Goal: Task Accomplishment & Management: Complete application form

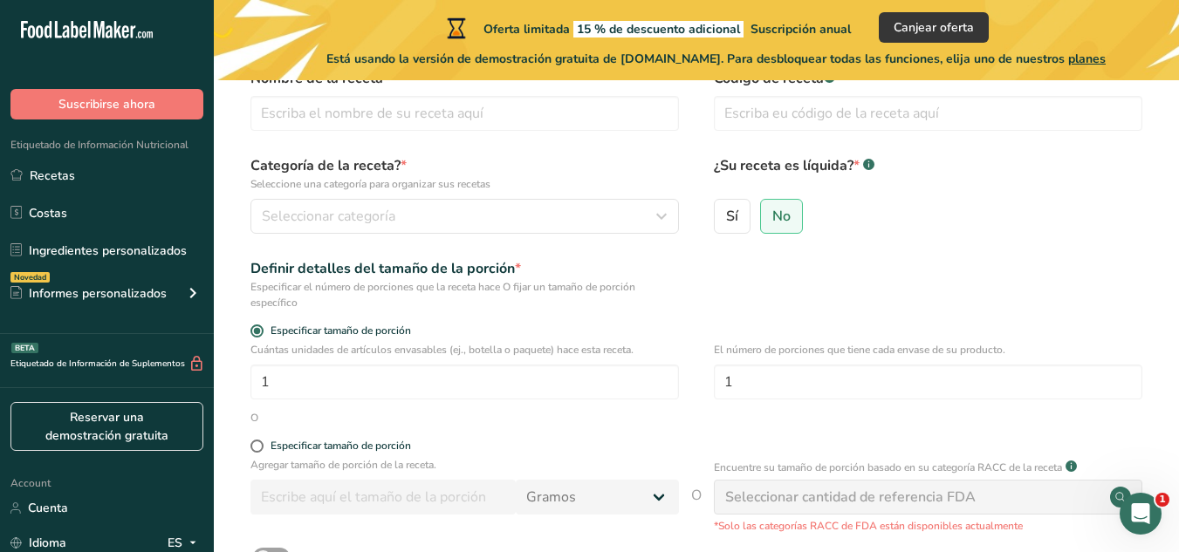
scroll to position [75, 0]
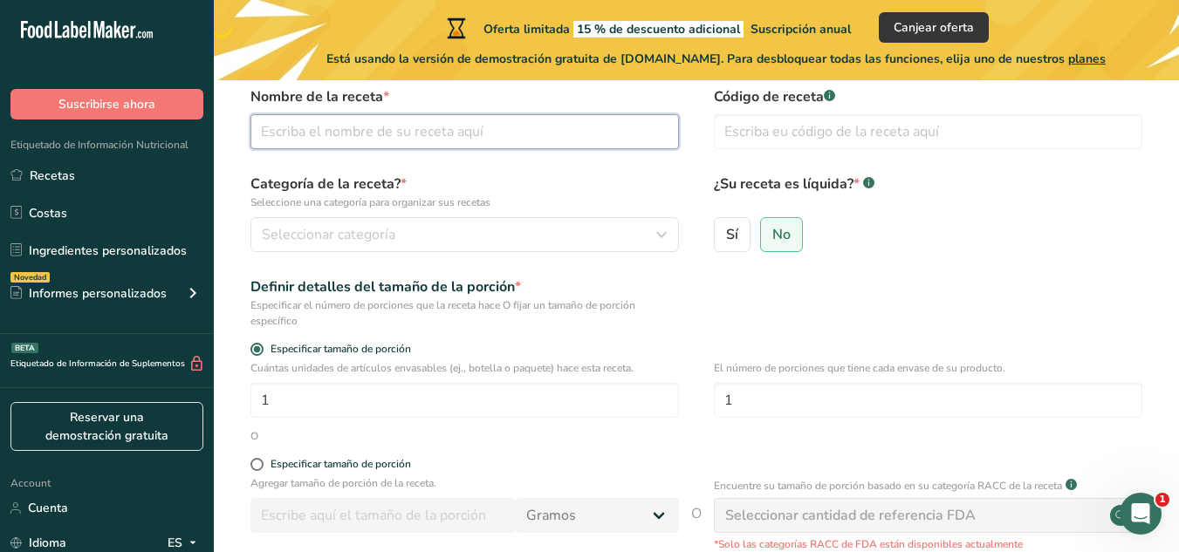
click at [342, 133] on input "text" at bounding box center [464, 131] width 428 height 35
type input "Agua de sabor"
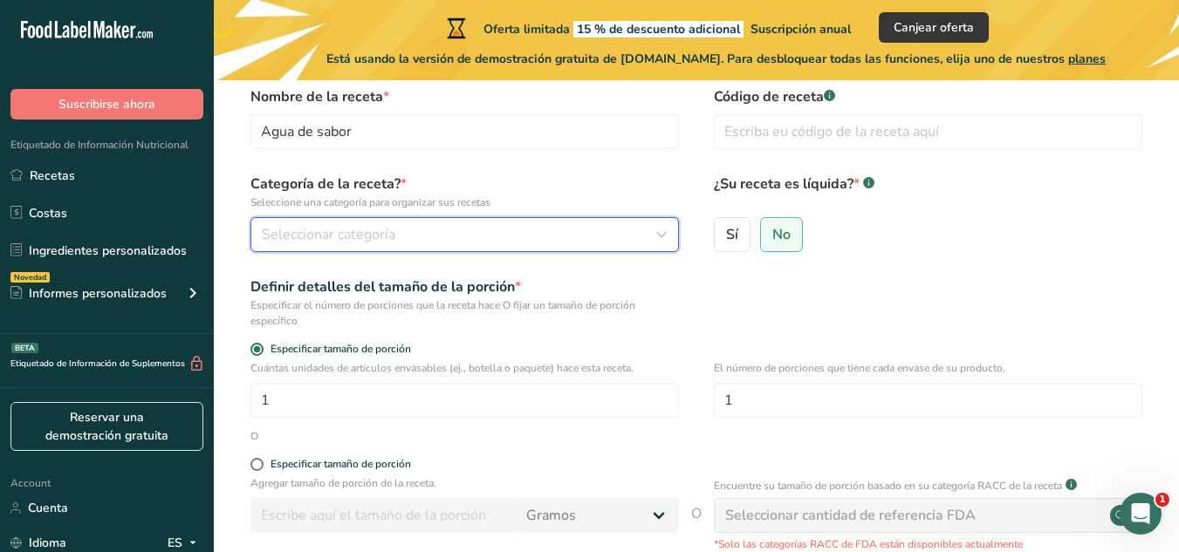
click at [435, 244] on div "Seleccionar categoría" at bounding box center [459, 234] width 395 height 21
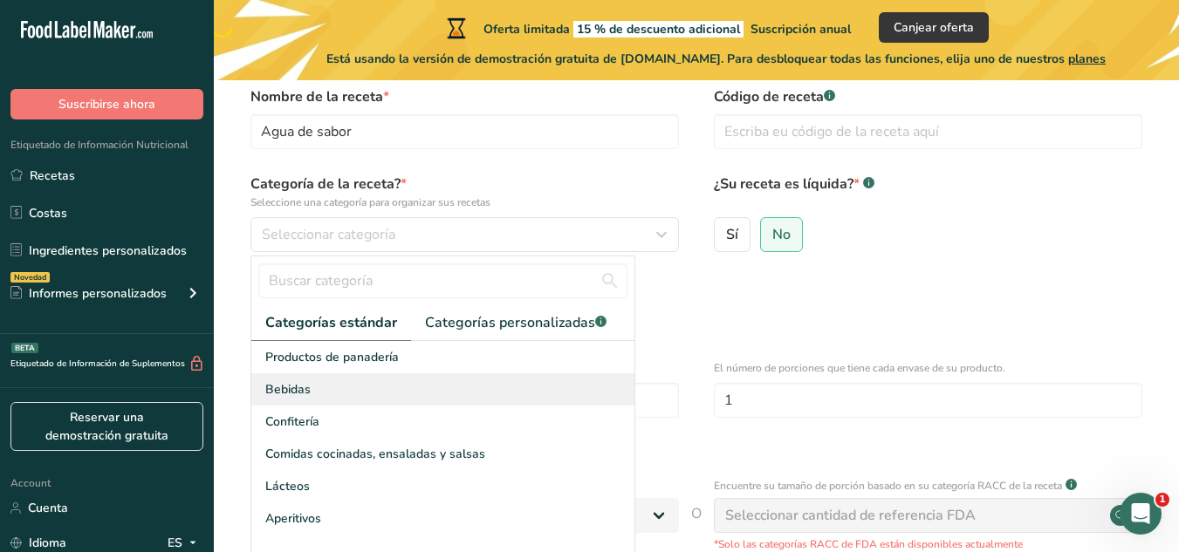
click at [334, 392] on div "Bebidas" at bounding box center [442, 389] width 383 height 32
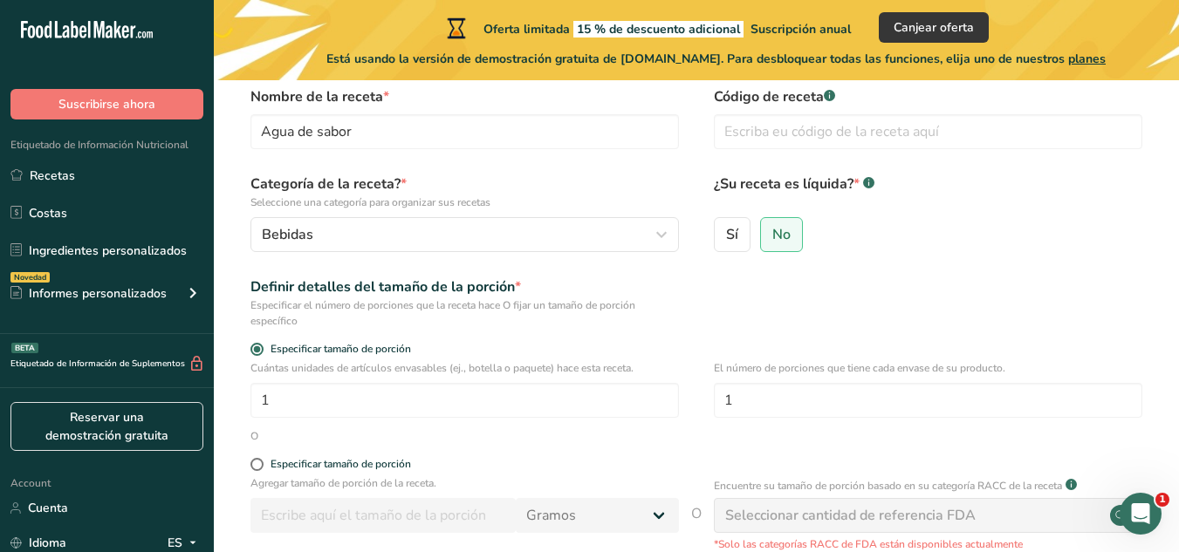
click at [750, 223] on div "Sí No" at bounding box center [928, 239] width 428 height 45
click at [736, 234] on span "Sí" at bounding box center [732, 234] width 12 height 17
click at [726, 234] on input "Sí" at bounding box center [720, 234] width 11 height 11
radio input "true"
radio input "false"
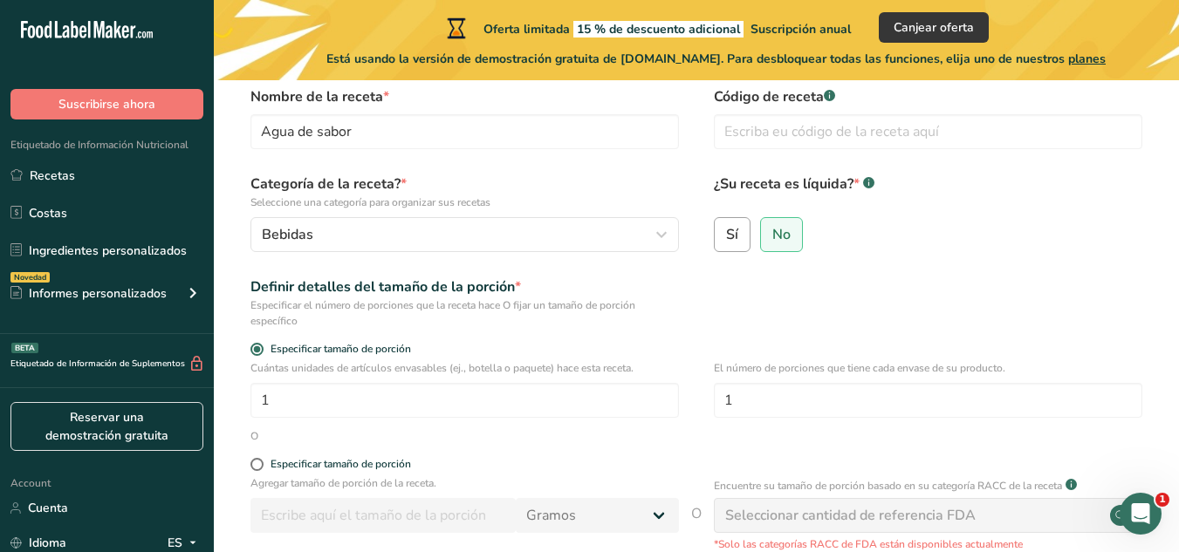
select select "22"
click at [795, 129] on input "text" at bounding box center [928, 131] width 428 height 35
type input "3515"
drag, startPoint x: 337, startPoint y: 404, endPoint x: 329, endPoint y: 397, distance: 10.5
click at [329, 397] on input "1" at bounding box center [464, 400] width 428 height 35
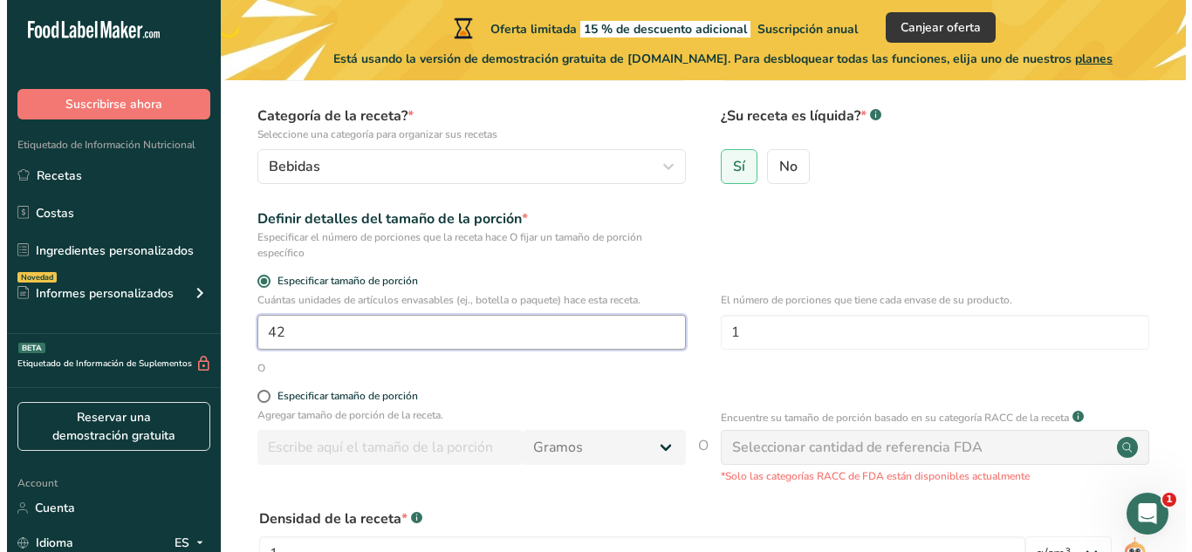
scroll to position [145, 0]
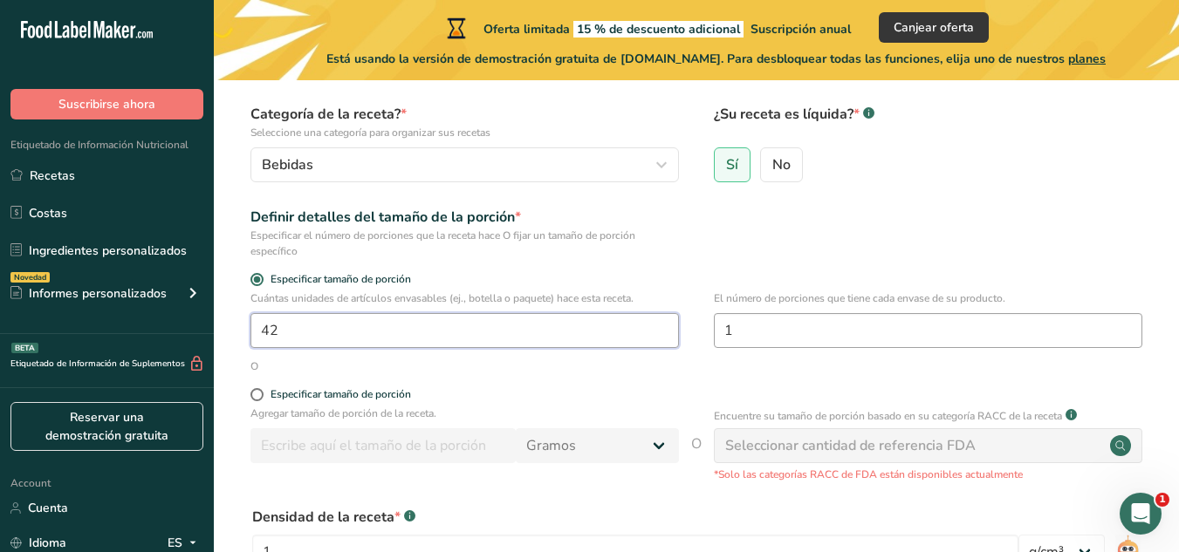
type input "42"
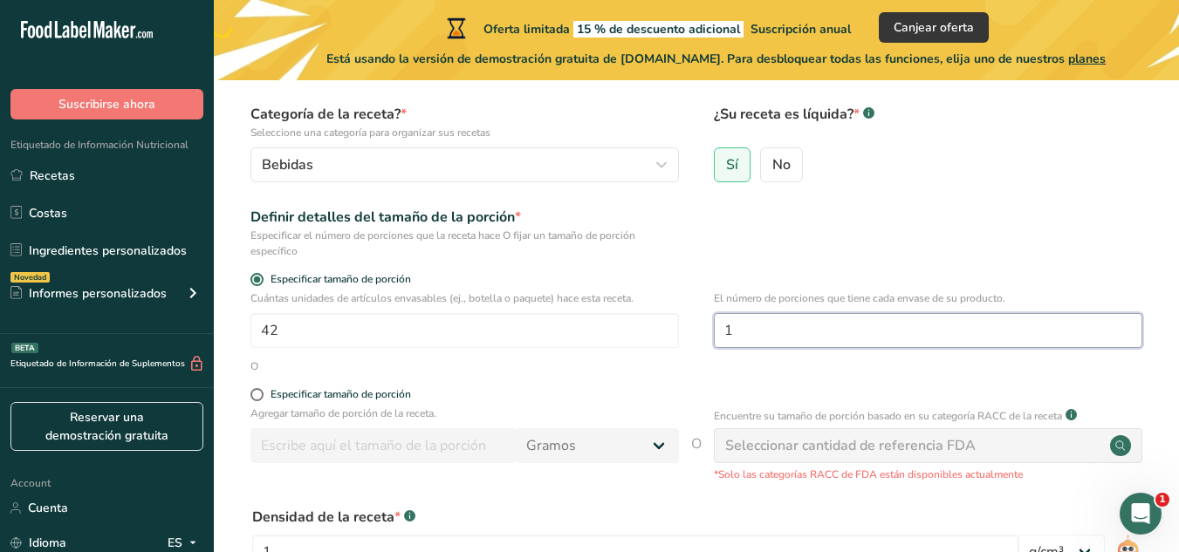
click at [838, 337] on input "1" at bounding box center [928, 330] width 428 height 35
type input "5"
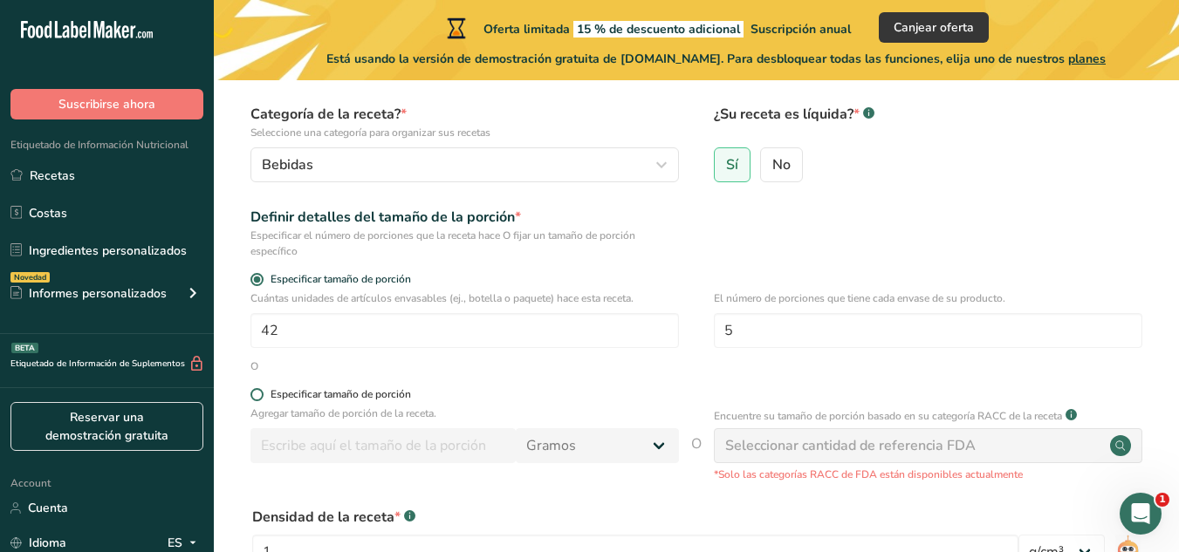
click at [257, 399] on span at bounding box center [256, 394] width 13 height 13
click at [257, 399] on input "Especificar tamaño de porción" at bounding box center [255, 394] width 11 height 11
radio input "true"
radio input "false"
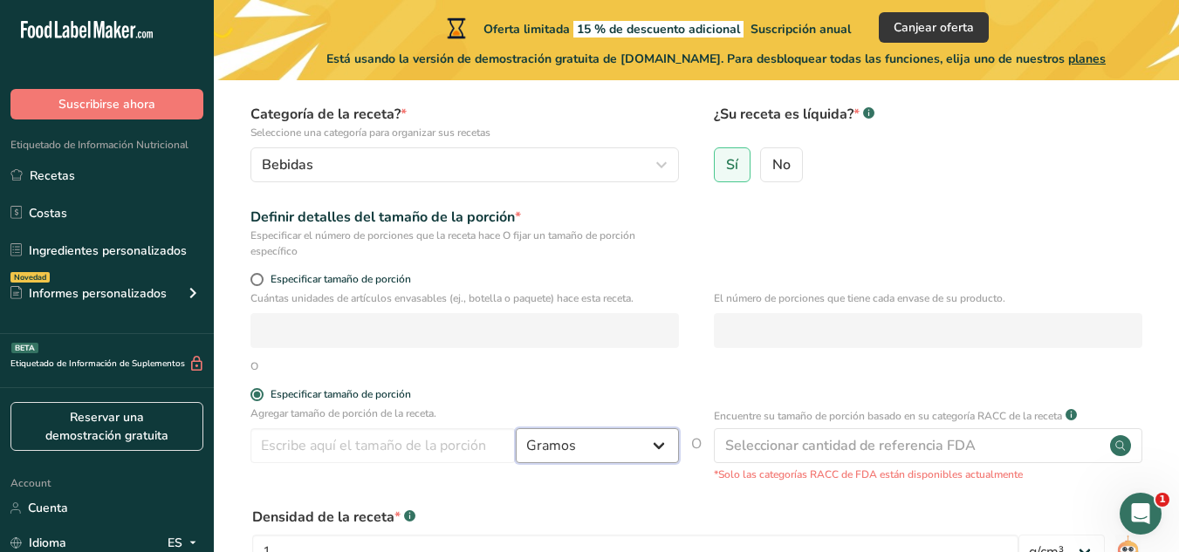
click at [620, 449] on select "Gramos kg mg mcg libras onza [GEOGRAPHIC_DATA] mL onza líquida [GEOGRAPHIC_DATA…" at bounding box center [597, 445] width 163 height 35
select select "17"
click at [516, 428] on select "Gramos kg mg mcg libras onza [GEOGRAPHIC_DATA] mL onza líquida [GEOGRAPHIC_DATA…" at bounding box center [597, 445] width 163 height 35
click at [350, 464] on div "Agregar tamaño de porción de la receta. [GEOGRAPHIC_DATA] kg mg mcg libras onza…" at bounding box center [464, 439] width 428 height 66
click at [330, 447] on input "number" at bounding box center [382, 445] width 265 height 35
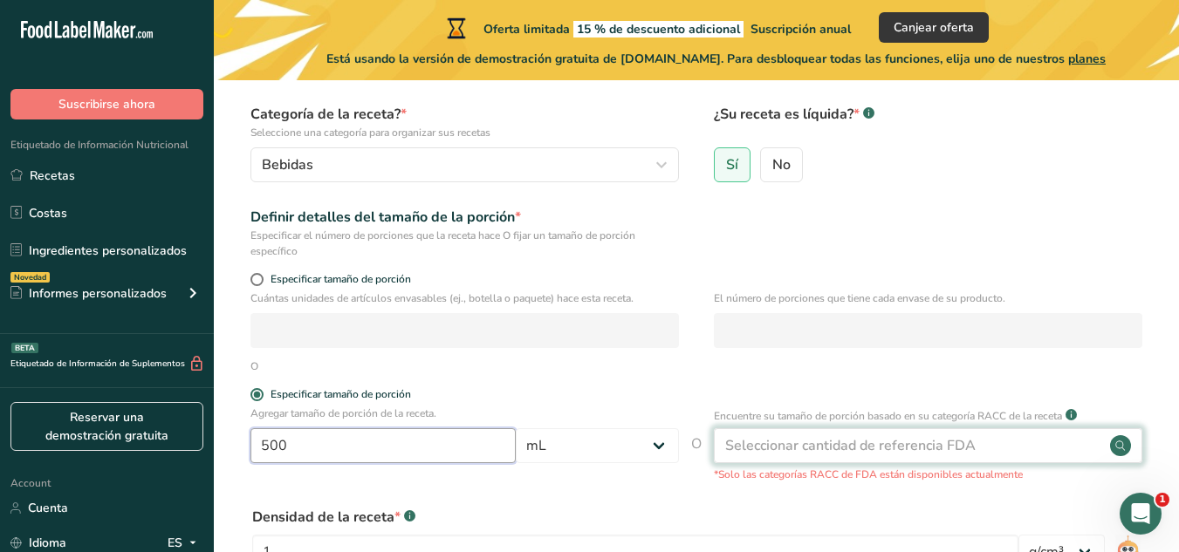
type input "500"
click at [807, 457] on div "Seleccionar cantidad de referencia FDA" at bounding box center [928, 445] width 428 height 35
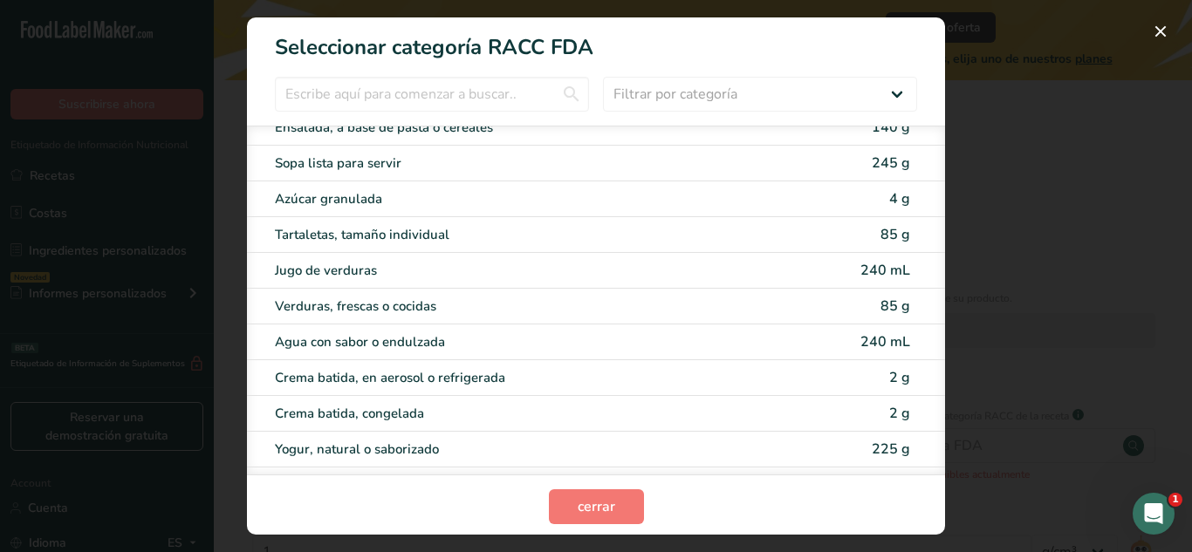
scroll to position [3445, 0]
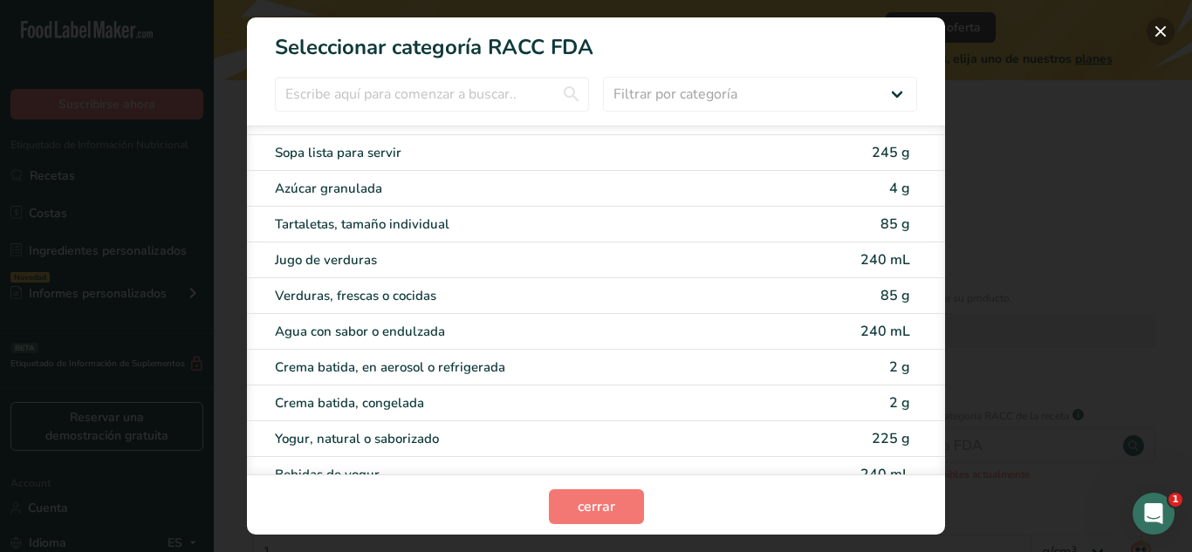
click at [1162, 34] on button "RACC Category Selection Modal" at bounding box center [1160, 31] width 28 height 28
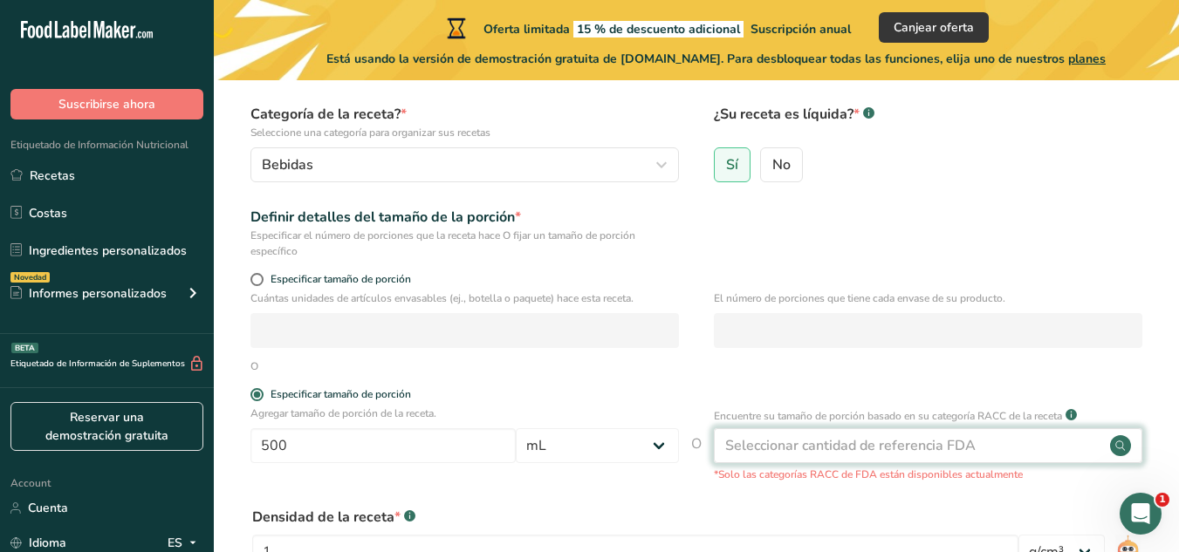
click at [958, 446] on div "Seleccionar cantidad de referencia FDA" at bounding box center [850, 445] width 250 height 21
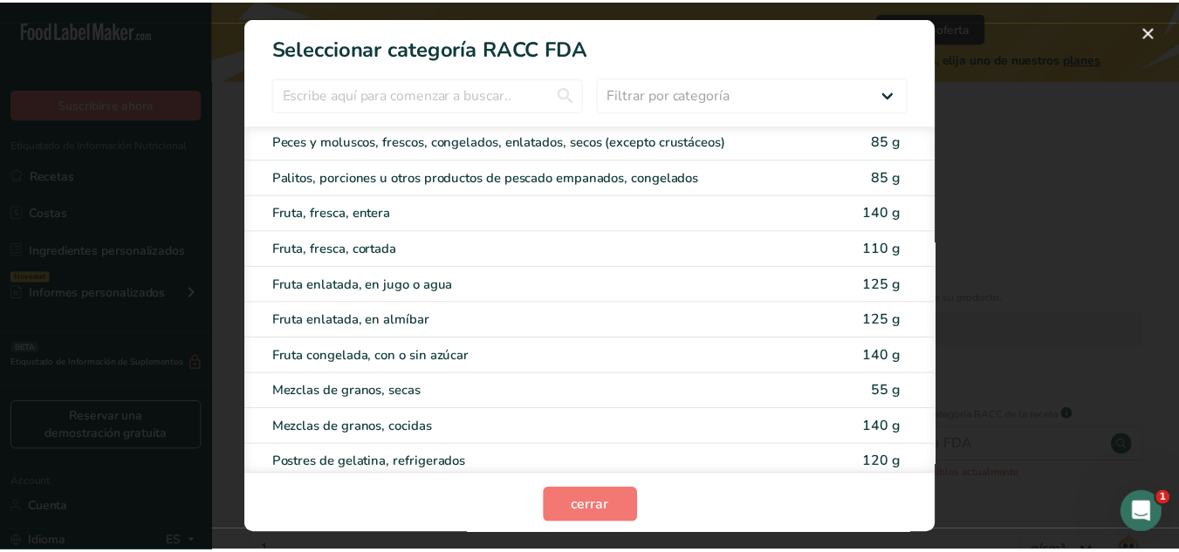
scroll to position [1618, 0]
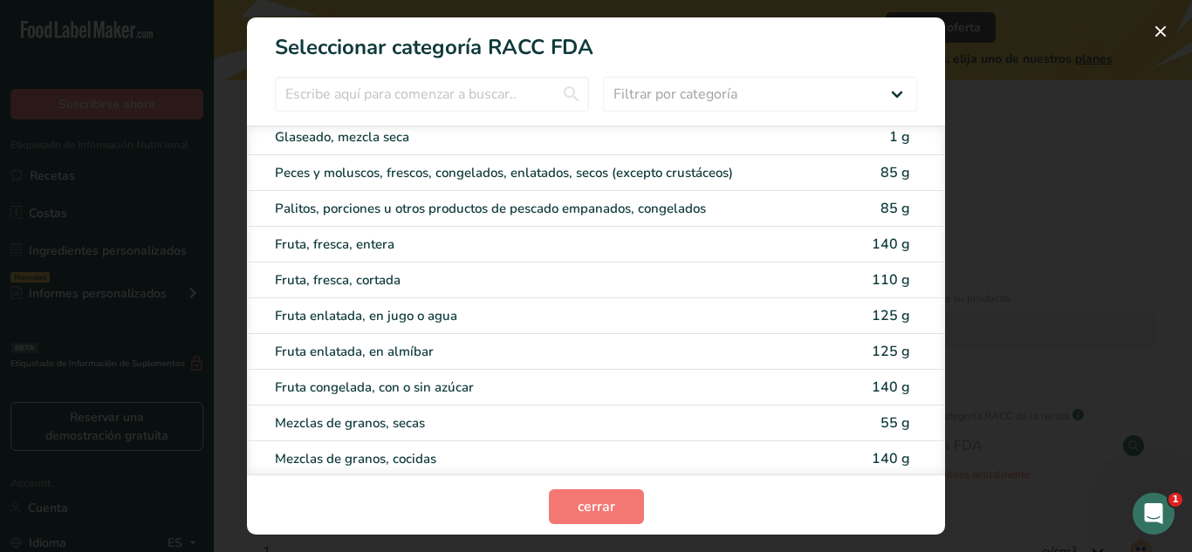
click at [1175, 32] on div "RACC Category Selection Modal" at bounding box center [596, 276] width 1192 height 552
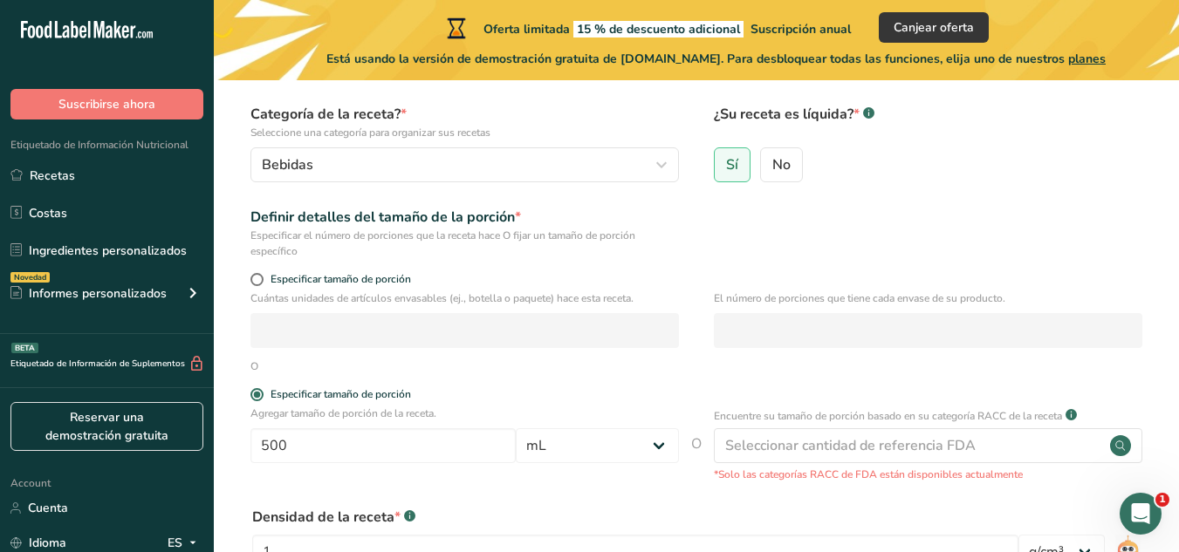
click at [1173, 31] on div "Oferta limitada 15 % de descuento adicional Suscripción anual Canjear oferta Es…" at bounding box center [716, 40] width 1004 height 80
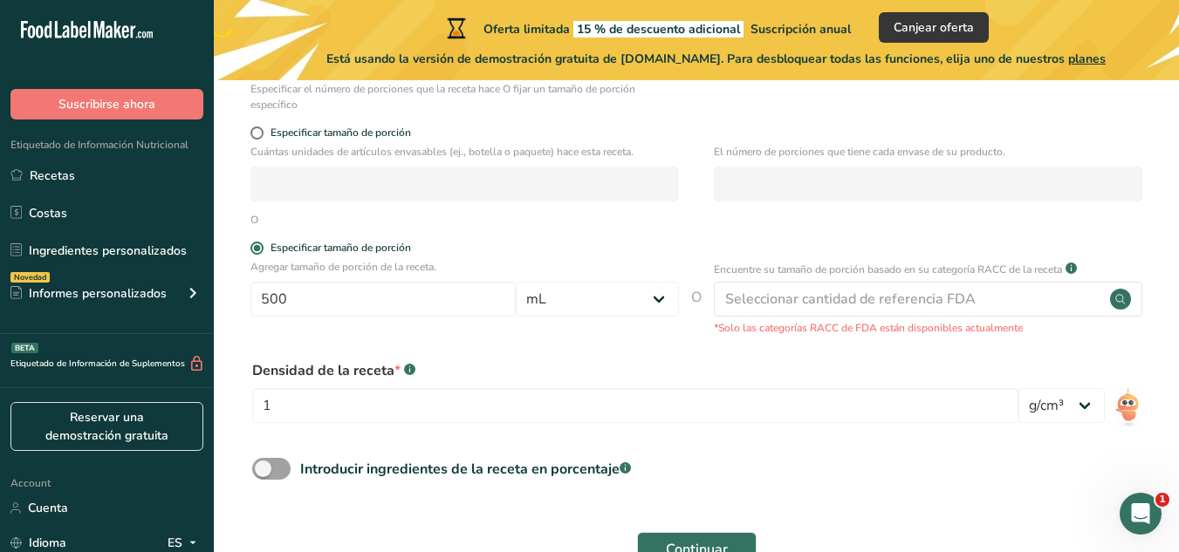
scroll to position [297, 0]
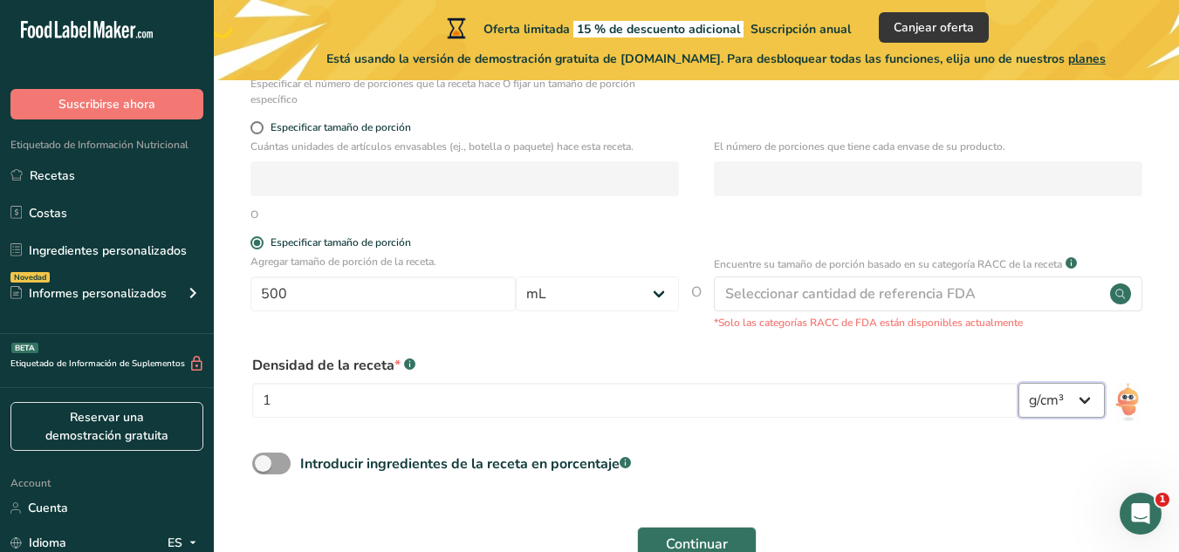
click at [1055, 402] on select "lb/pie³ g/cm³" at bounding box center [1061, 400] width 86 height 35
click at [651, 421] on div "Densidad de la receta * .a-a{fill:#347362;}.b-a{fill:#fff;} 1" at bounding box center [635, 391] width 766 height 73
click at [625, 390] on input "1" at bounding box center [635, 400] width 766 height 35
click at [688, 535] on span "Continuar" at bounding box center [697, 544] width 62 height 21
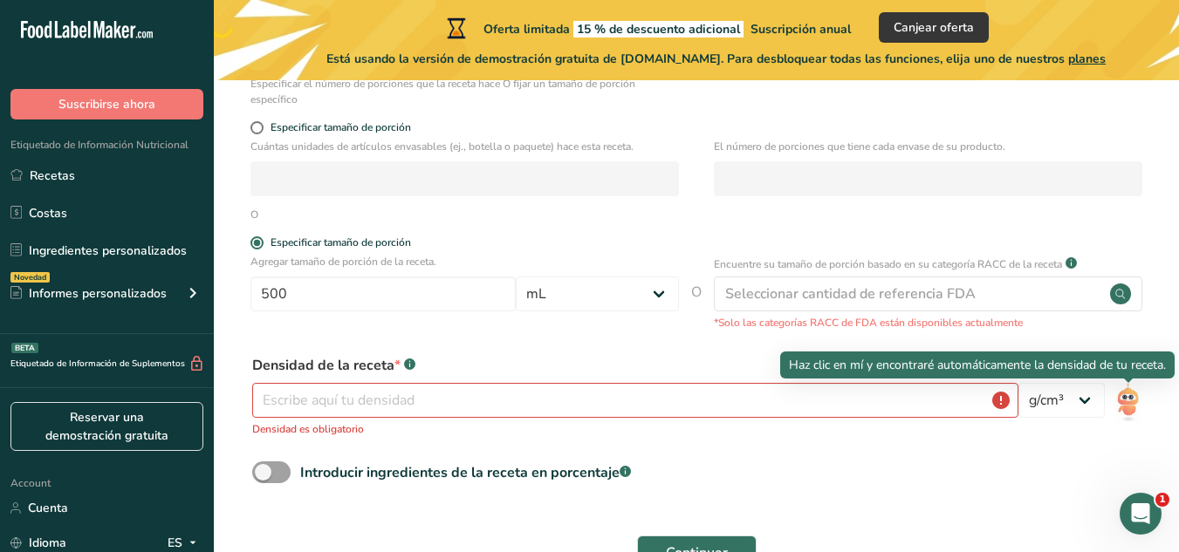
click at [1135, 403] on img at bounding box center [1127, 402] width 25 height 39
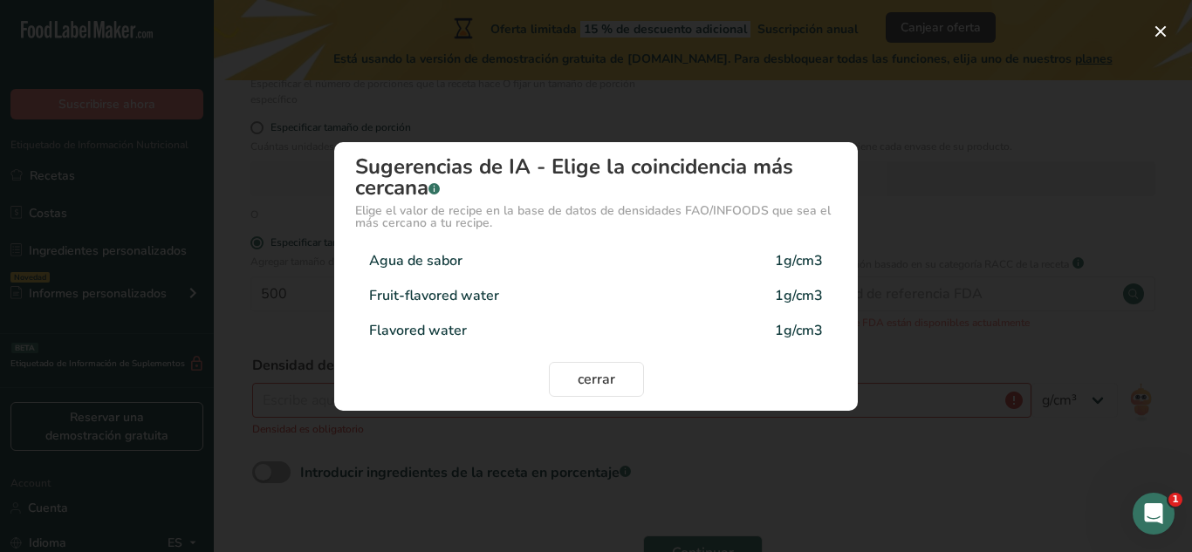
click at [752, 263] on div "Agua de sabor 1g/cm3" at bounding box center [596, 260] width 482 height 35
type input "1"
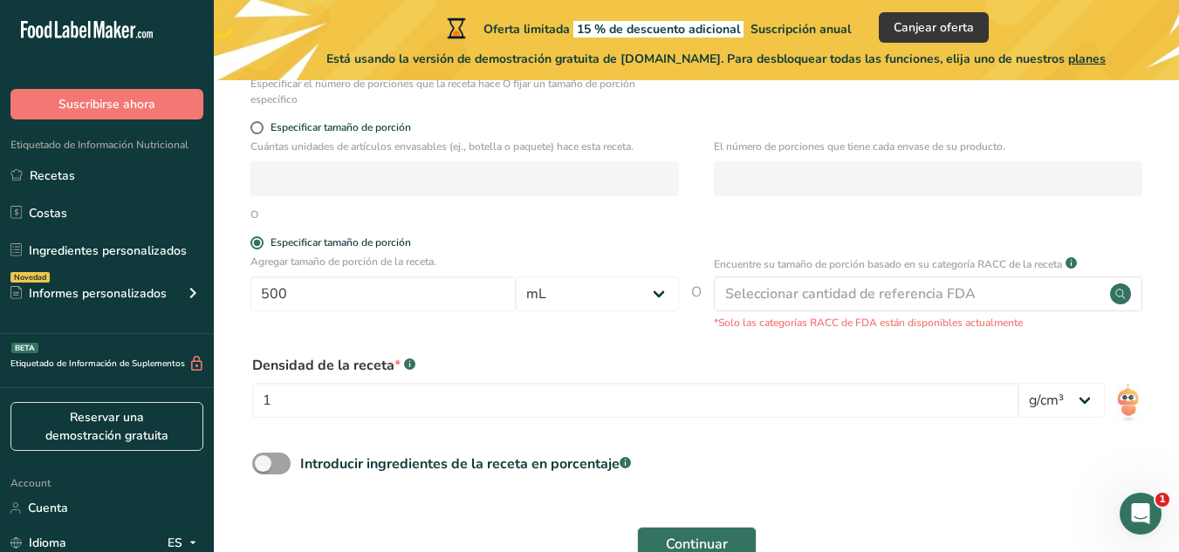
scroll to position [400, 0]
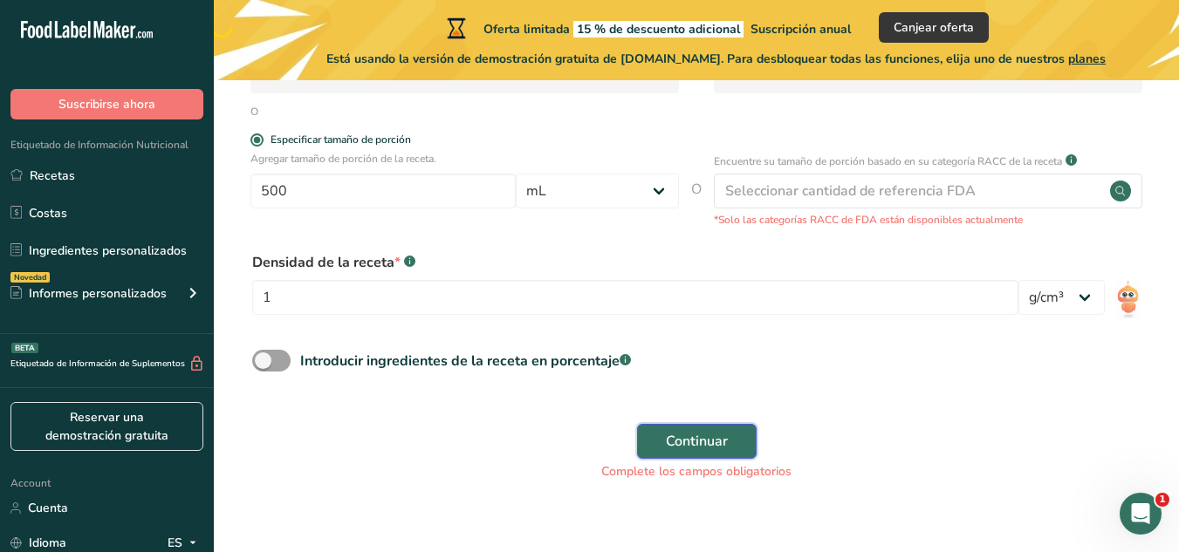
click at [684, 453] on button "Continuar" at bounding box center [697, 441] width 120 height 35
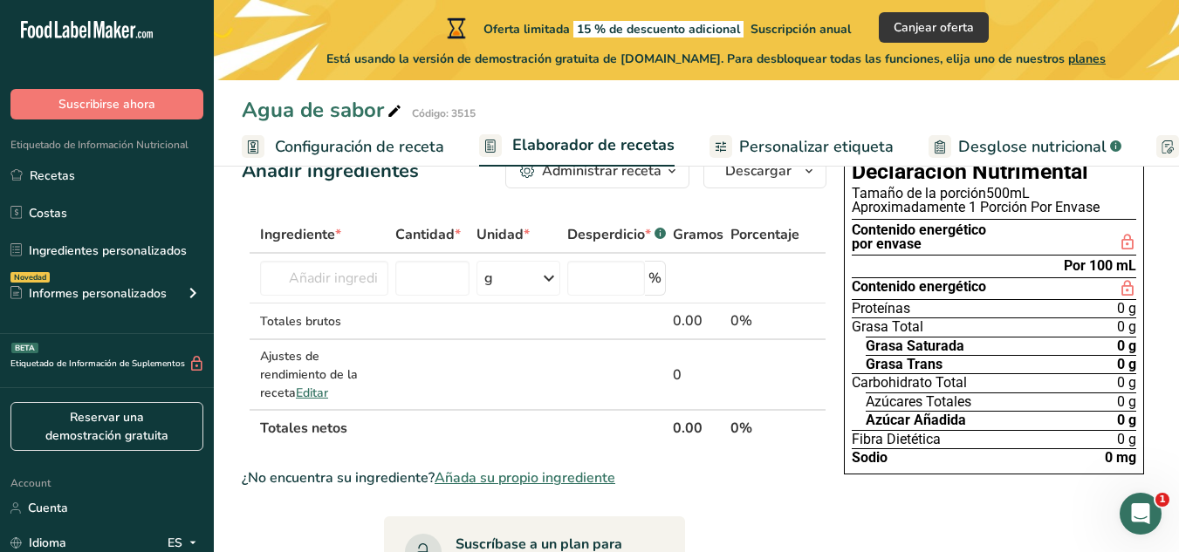
scroll to position [65, 0]
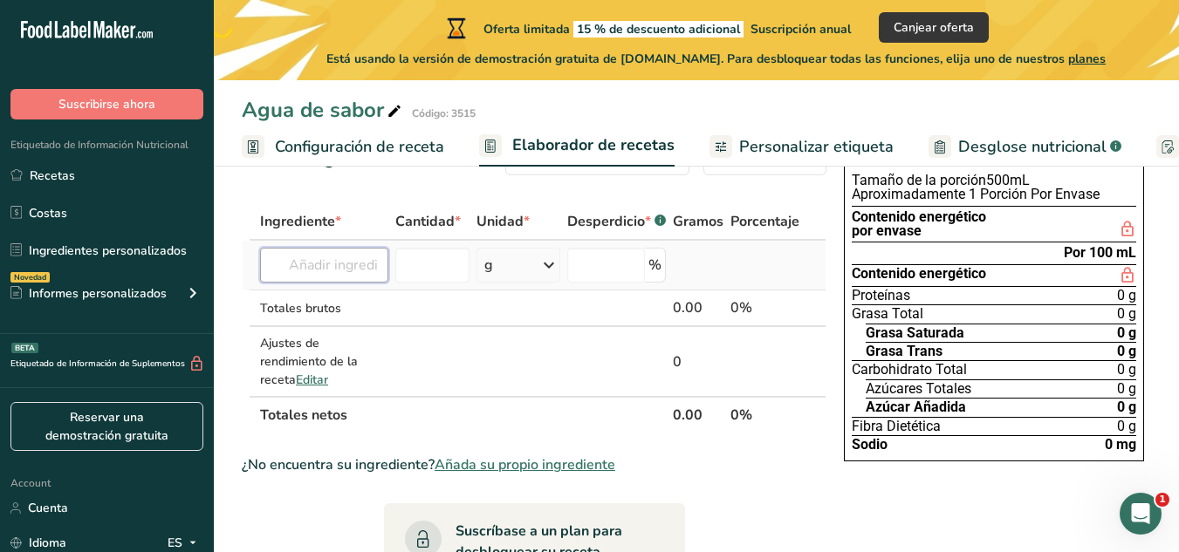
click at [338, 261] on input "text" at bounding box center [324, 265] width 128 height 35
type input "s"
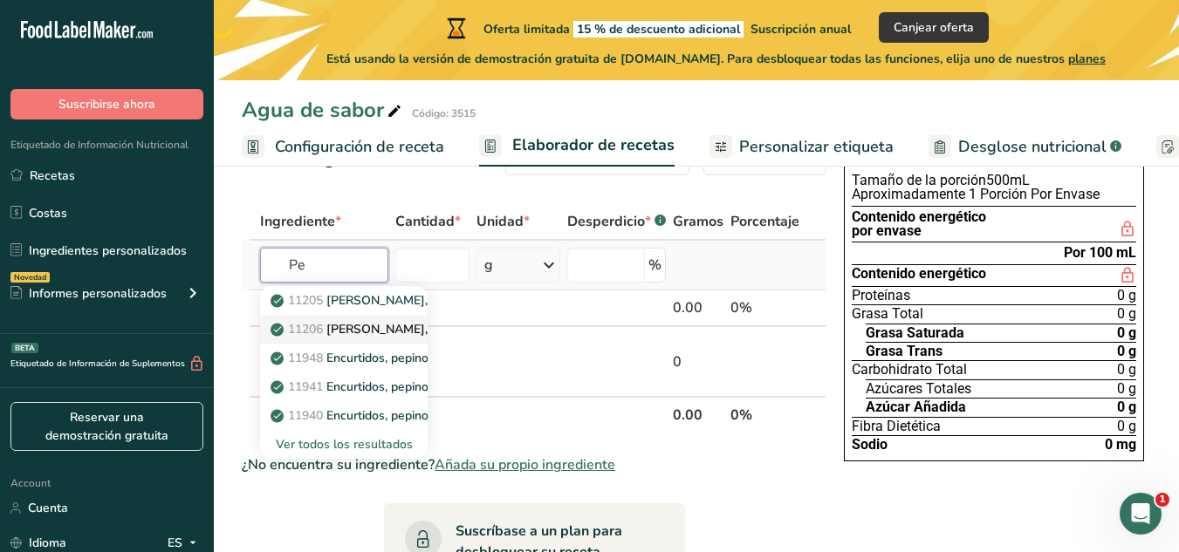
type input "P"
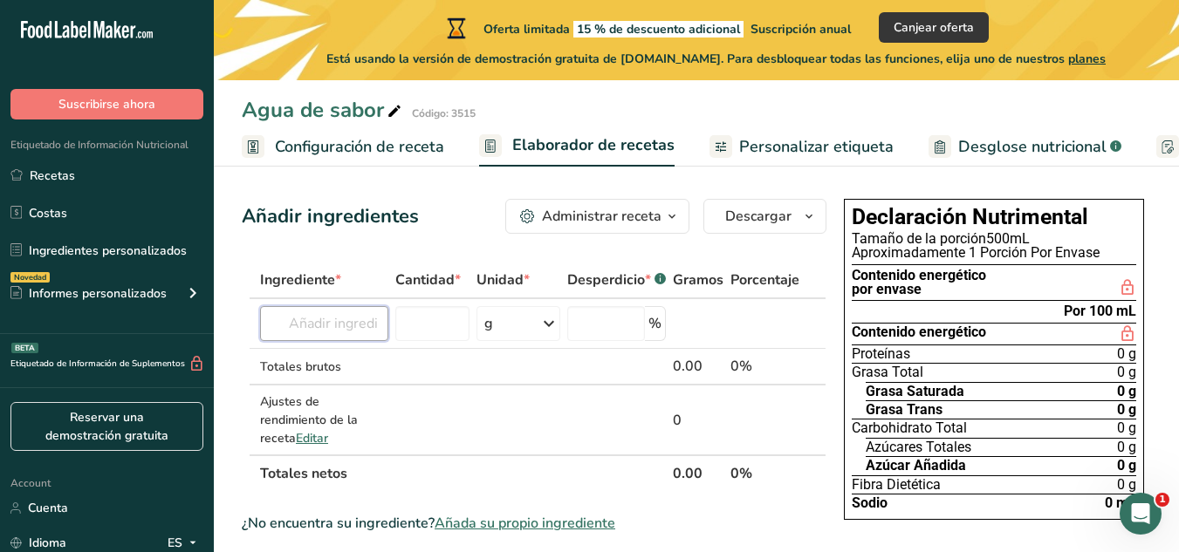
scroll to position [0, 0]
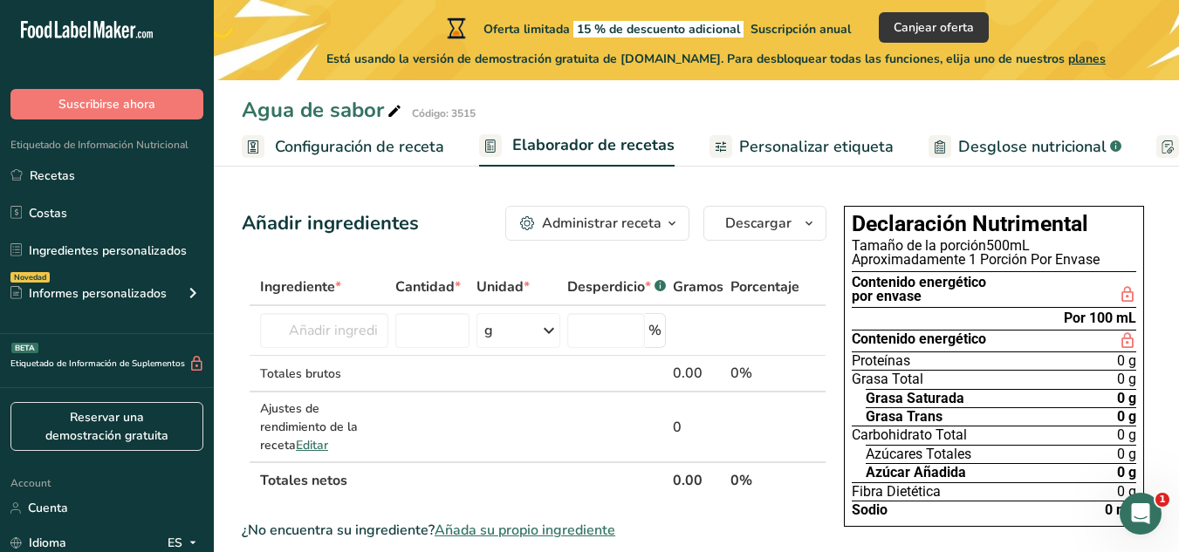
click at [798, 154] on span "Personalizar etiqueta" at bounding box center [816, 147] width 154 height 24
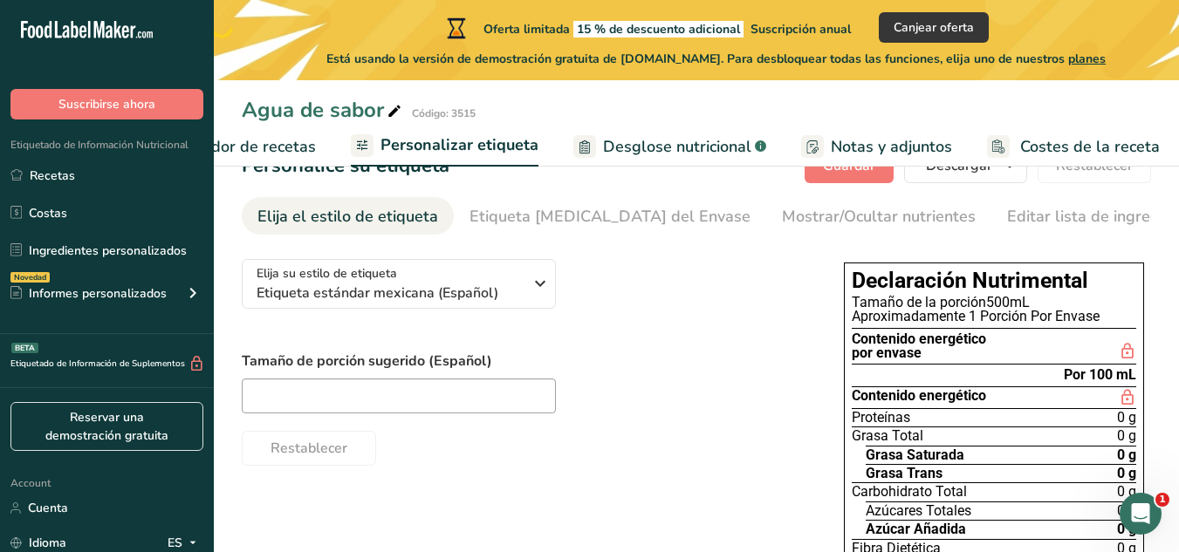
scroll to position [132, 0]
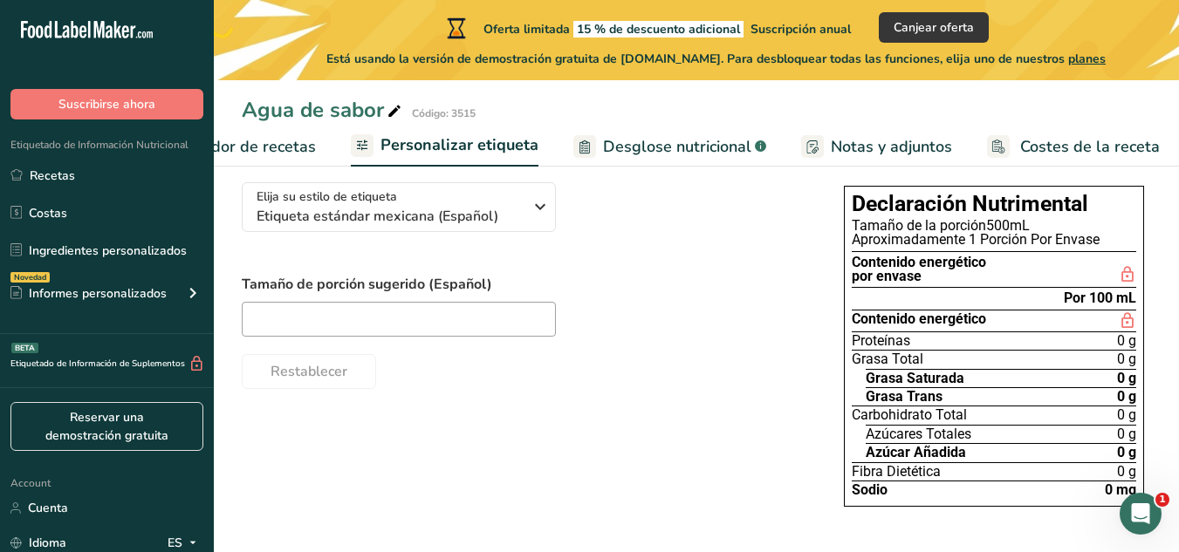
click at [1094, 342] on div "Proteínas 0 g" at bounding box center [994, 341] width 284 height 18
click at [975, 297] on section "Por 100 mL" at bounding box center [994, 298] width 284 height 21
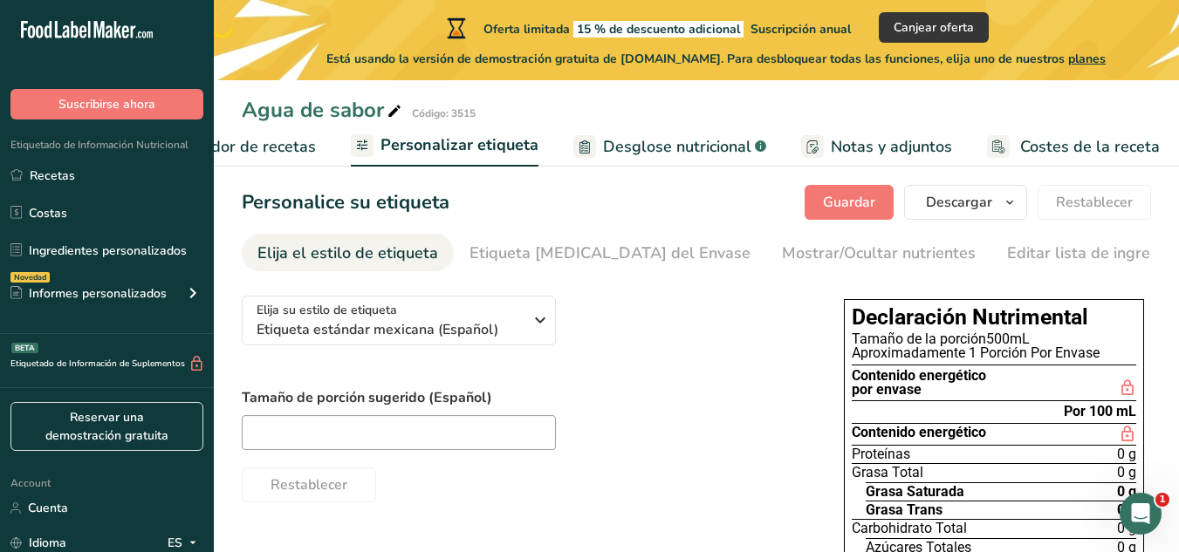
scroll to position [0, 0]
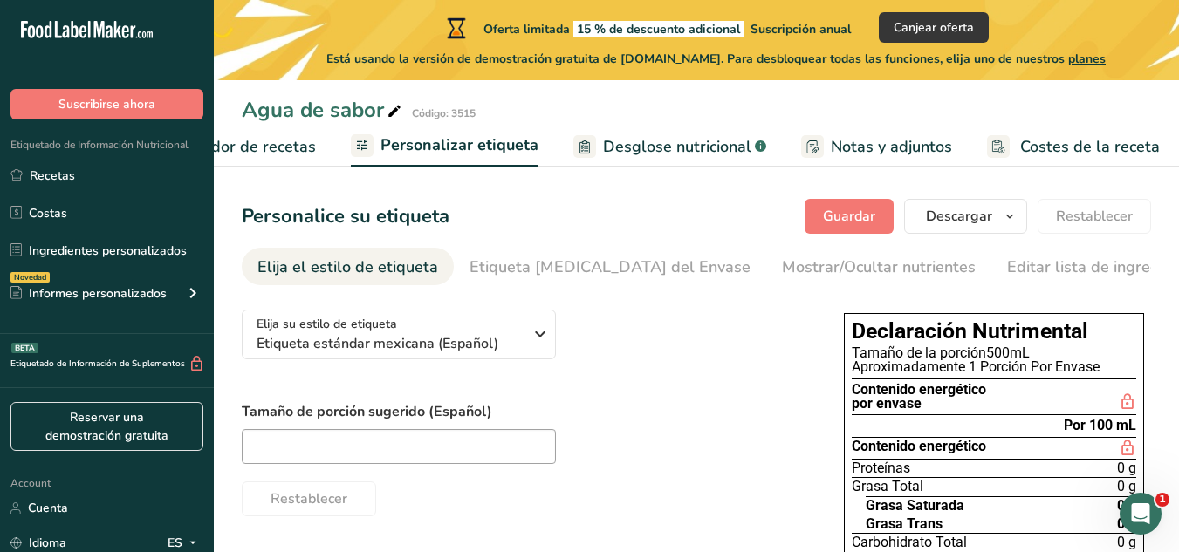
click at [262, 154] on span "Elaborador de recetas" at bounding box center [234, 147] width 161 height 24
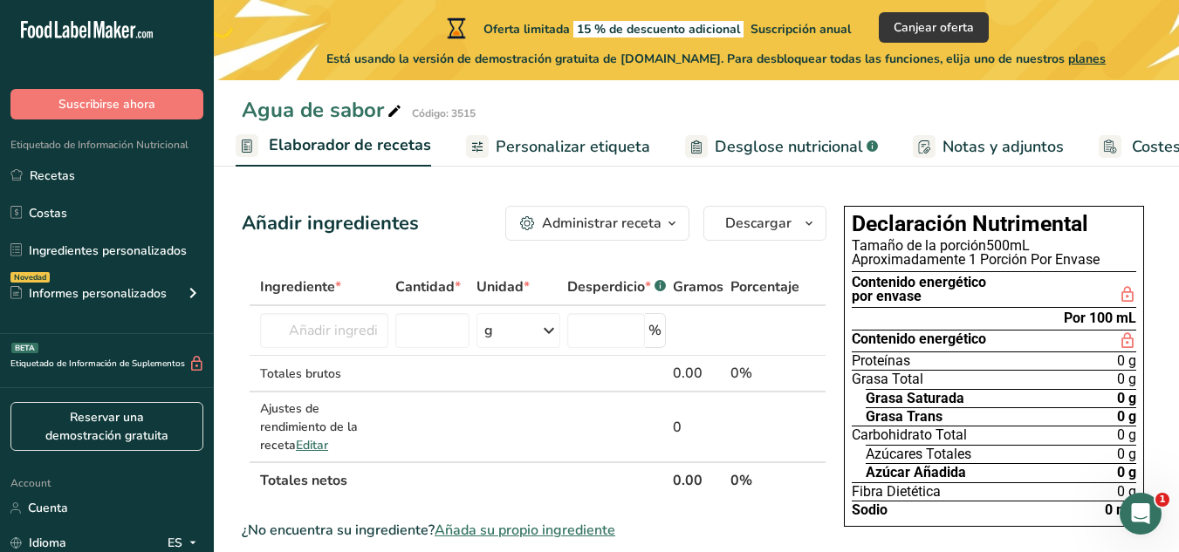
scroll to position [0, 243]
click at [649, 228] on div "Administrar receta" at bounding box center [602, 223] width 120 height 21
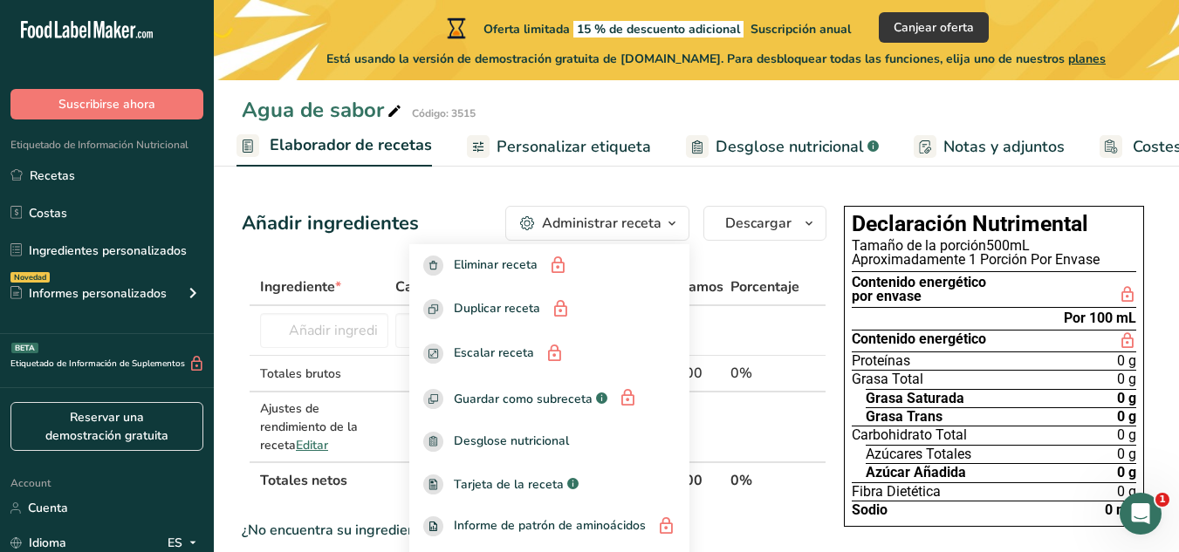
click at [918, 209] on div "Declaración Nutrimental Tamaño de la porción 500mL Aproximadamente 1 Porción Po…" at bounding box center [994, 366] width 300 height 321
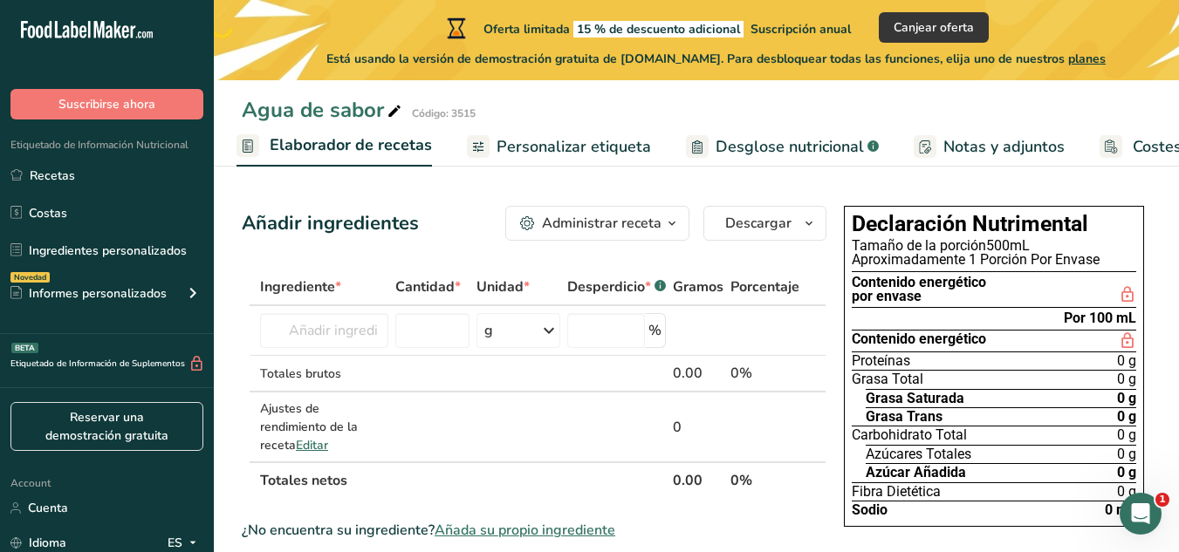
click at [918, 230] on h1 "Declaración Nutrimental" at bounding box center [994, 225] width 284 height 22
click at [328, 437] on span "Editar" at bounding box center [312, 445] width 32 height 17
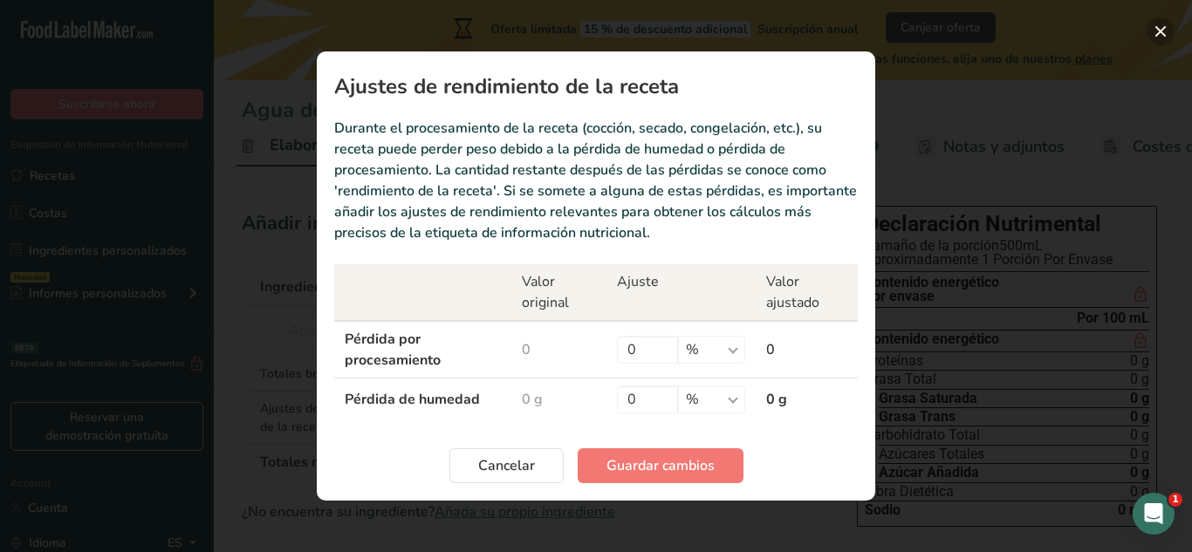
click at [1160, 30] on button "Recipe yield modal" at bounding box center [1160, 31] width 28 height 28
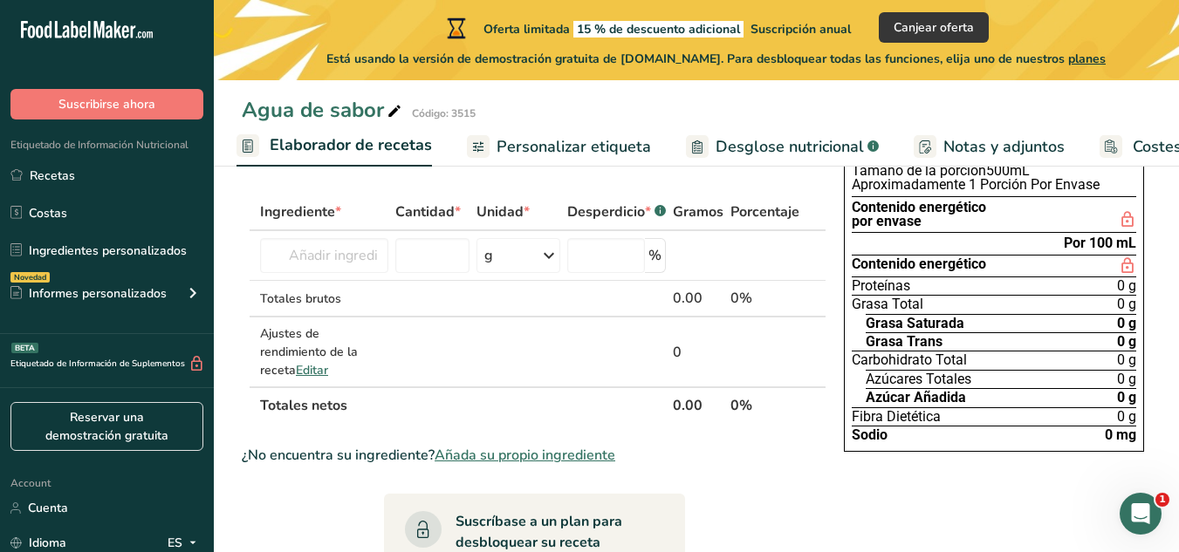
scroll to position [0, 0]
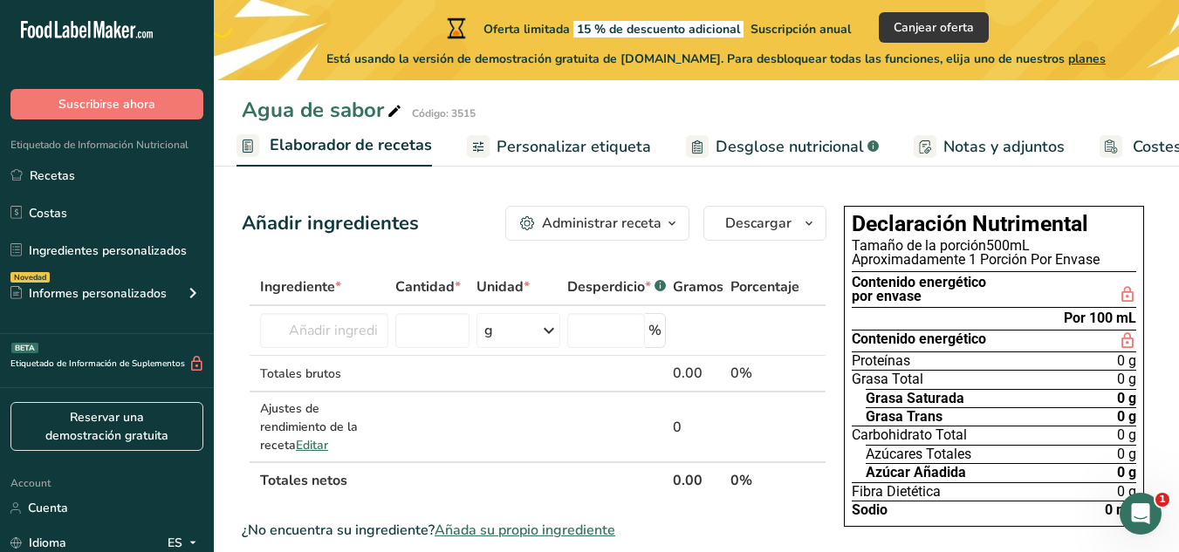
click at [552, 154] on span "Personalizar etiqueta" at bounding box center [573, 147] width 154 height 24
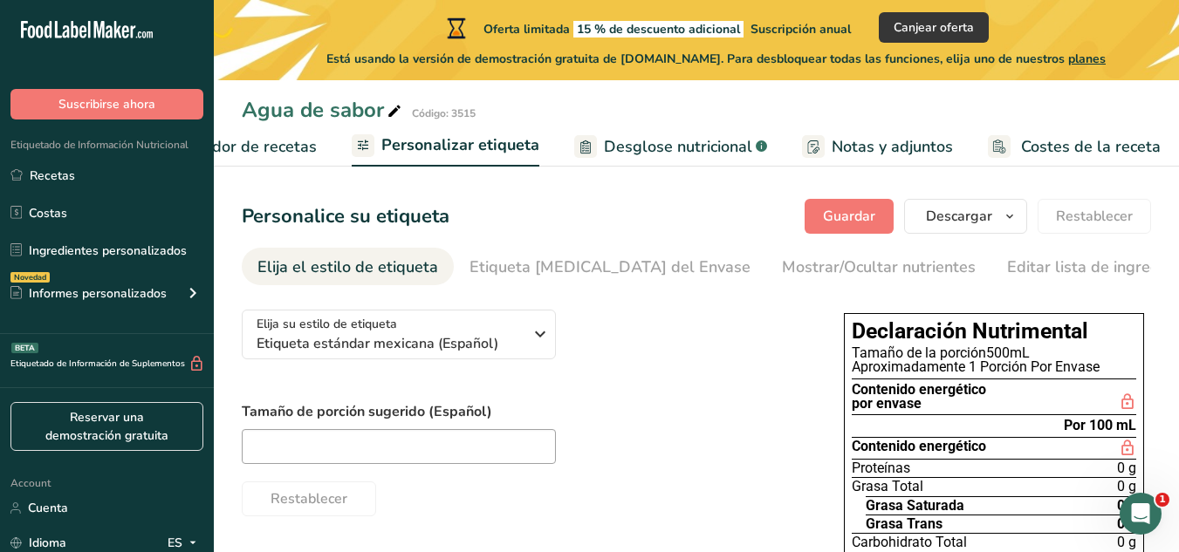
scroll to position [0, 358]
click at [622, 158] on span "Desglose nutricional" at bounding box center [677, 147] width 148 height 24
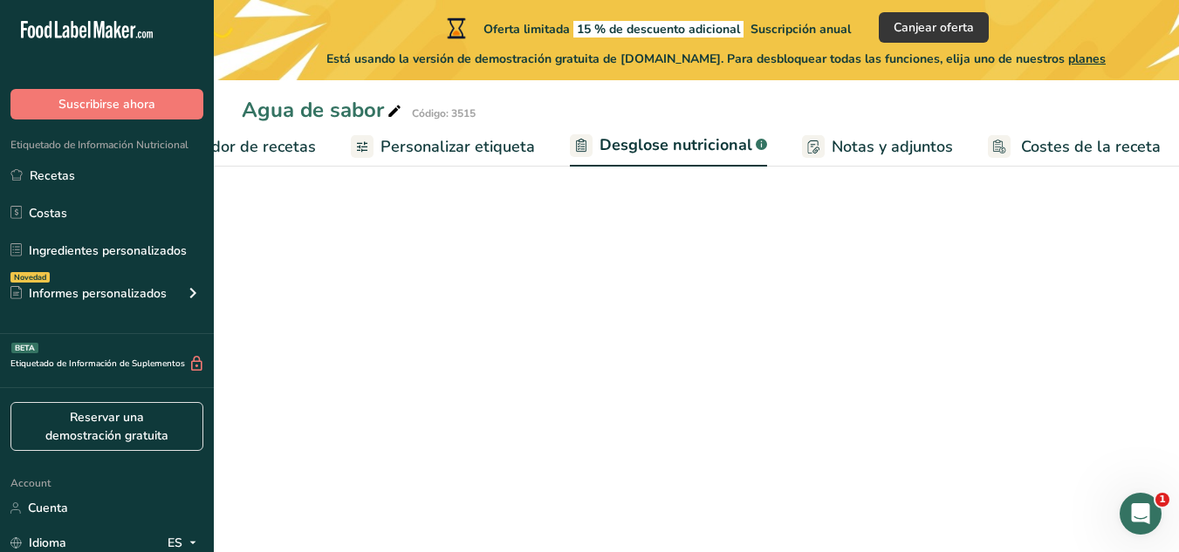
select select "Calories"
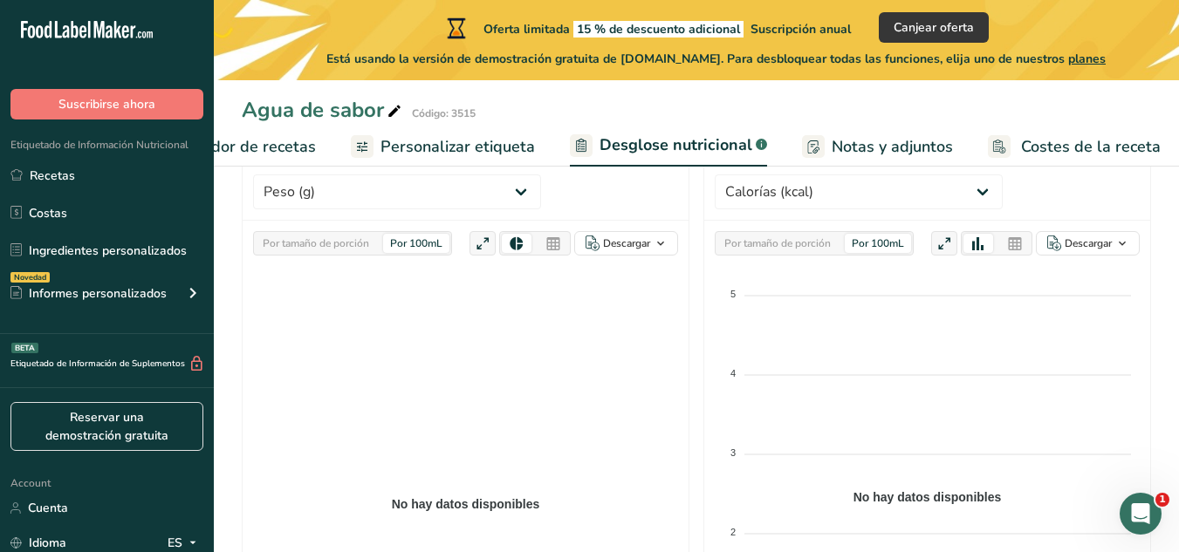
scroll to position [265, 0]
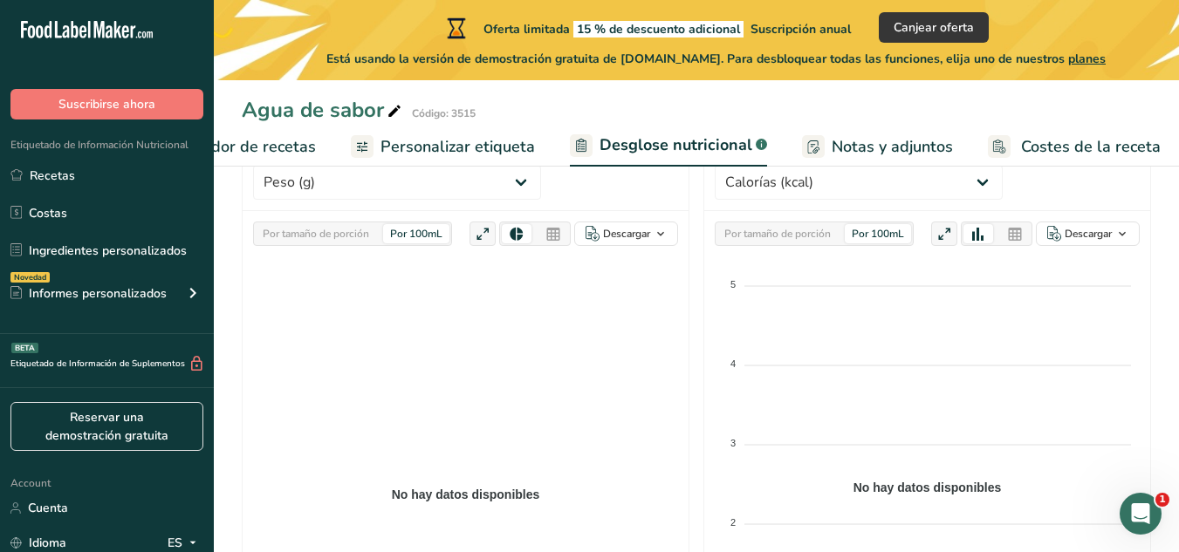
click at [884, 233] on div "Por 100mL" at bounding box center [878, 233] width 66 height 19
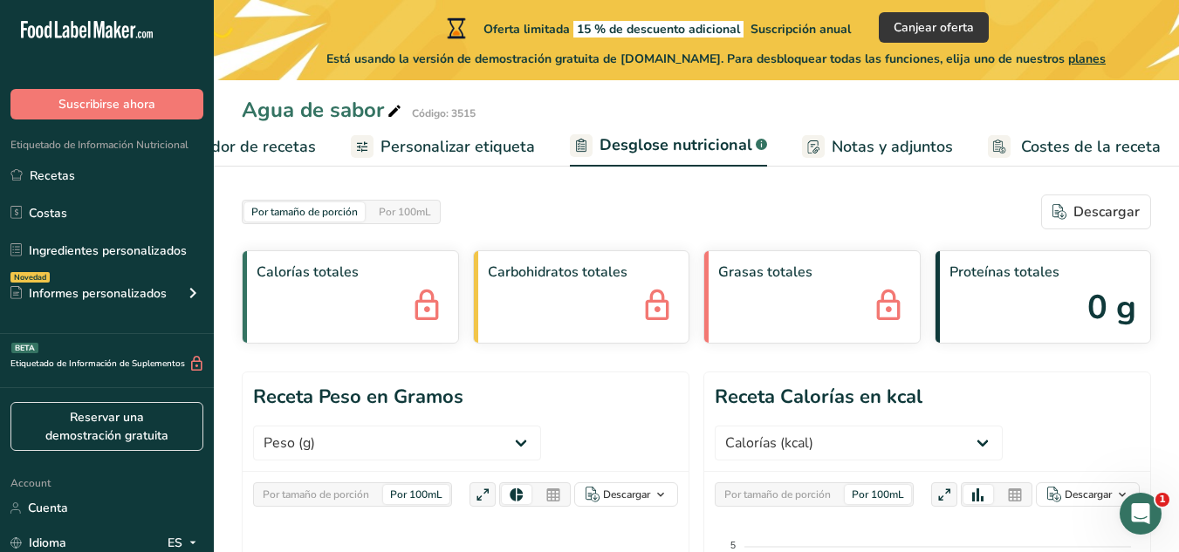
scroll to position [0, 0]
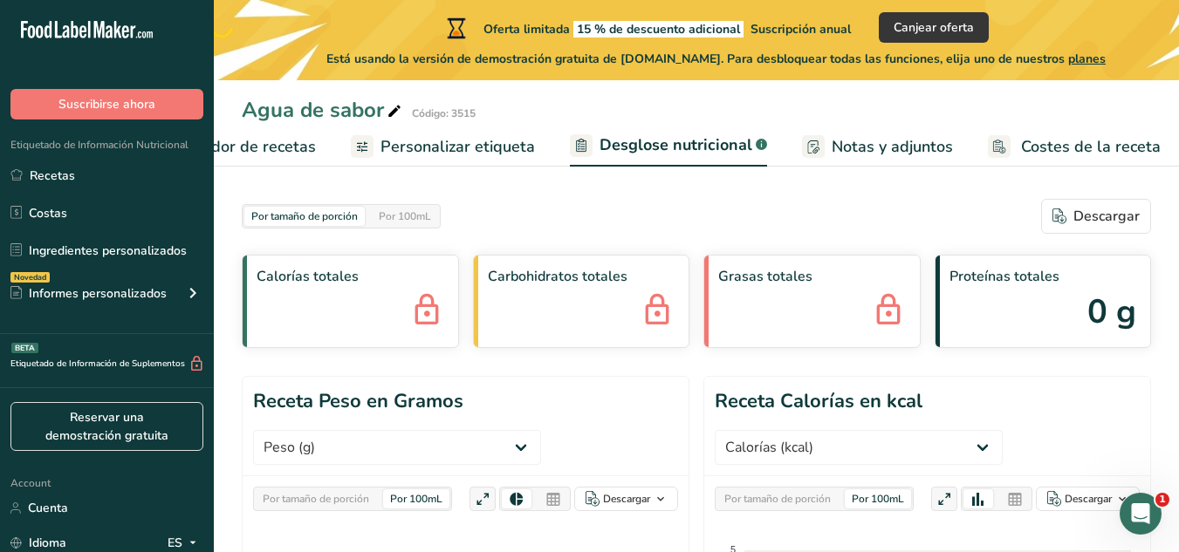
click at [455, 147] on span "Personalizar etiqueta" at bounding box center [457, 147] width 154 height 24
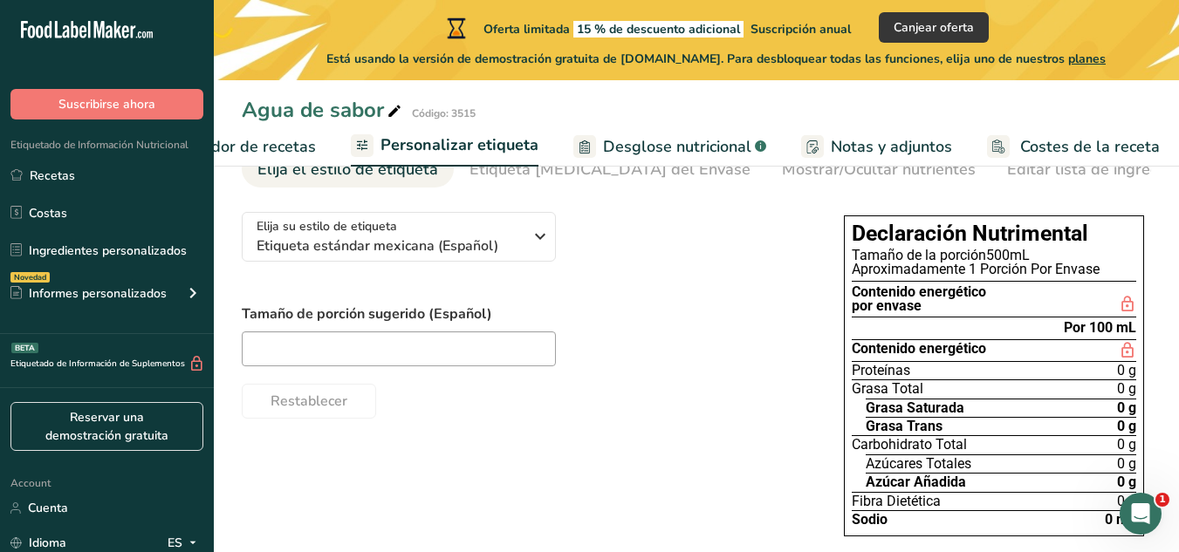
scroll to position [132, 0]
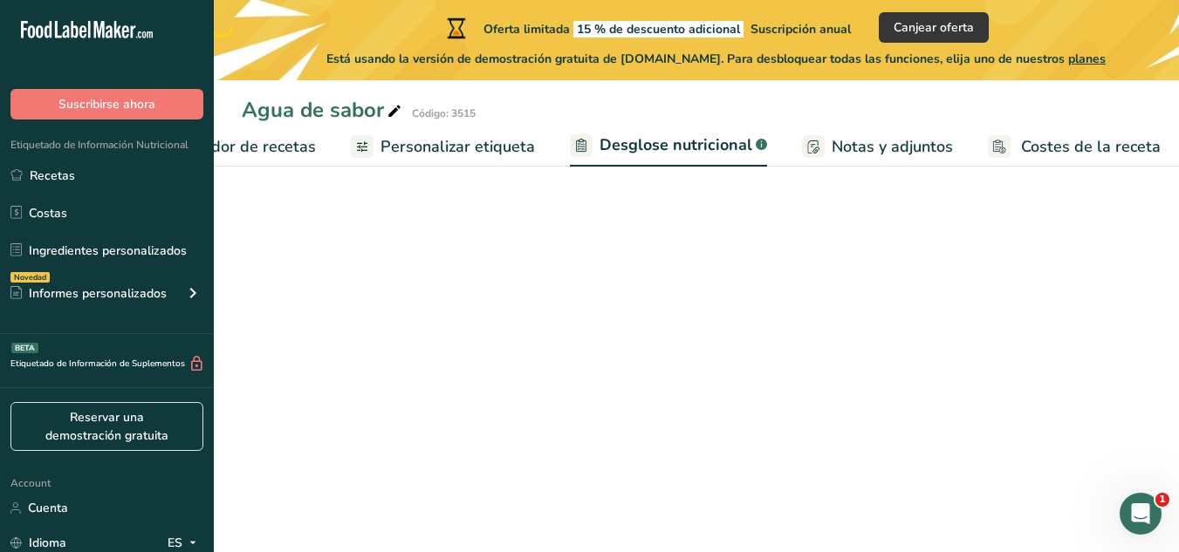
select select "Calories"
